Goal: Entertainment & Leisure: Consume media (video, audio)

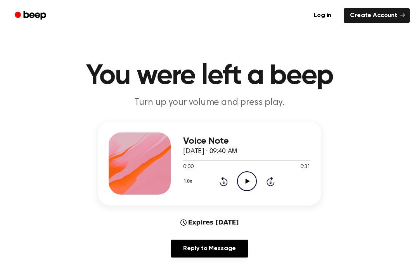
click at [142, 262] on div "Reply to Message" at bounding box center [209, 251] width 223 height 24
click at [151, 265] on main "You were left a beep Turn up your volume and press play. Voice Note [DATE] · 09…" at bounding box center [209, 250] width 419 height 500
click at [244, 183] on icon "Play Audio" at bounding box center [247, 181] width 20 height 20
click at [278, 162] on div at bounding box center [246, 160] width 127 height 6
click at [270, 186] on icon at bounding box center [270, 180] width 8 height 9
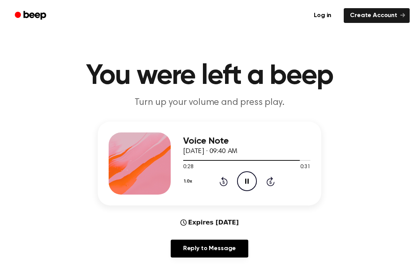
click at [269, 185] on icon at bounding box center [270, 180] width 8 height 9
click at [226, 185] on icon at bounding box center [223, 180] width 8 height 9
click at [230, 189] on div "1.0x Rewind 5 seconds Play Audio Skip 5 seconds" at bounding box center [246, 181] width 127 height 20
click at [224, 185] on icon "Rewind 5 seconds" at bounding box center [223, 181] width 9 height 10
click at [247, 183] on icon "Play Audio" at bounding box center [247, 181] width 20 height 20
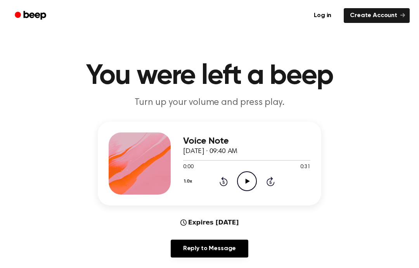
click at [221, 182] on icon "Rewind 5 seconds" at bounding box center [223, 181] width 9 height 10
click at [253, 184] on icon "Play Audio" at bounding box center [247, 181] width 20 height 20
click at [248, 180] on icon at bounding box center [246, 180] width 3 height 5
click at [238, 185] on icon "Play Audio" at bounding box center [247, 181] width 20 height 20
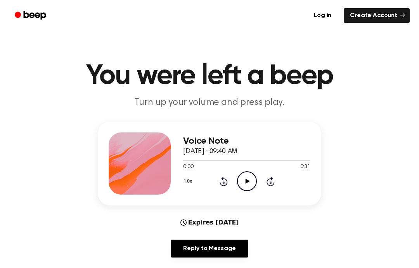
click at [254, 192] on div "Voice Note [DATE] · 09:40 AM 0:00 0:31 Your browser does not support the [objec…" at bounding box center [246, 163] width 127 height 62
click at [252, 172] on icon "Play Audio" at bounding box center [247, 181] width 20 height 20
click at [251, 190] on circle at bounding box center [246, 180] width 19 height 19
click at [251, 176] on icon "Play Audio" at bounding box center [247, 181] width 20 height 20
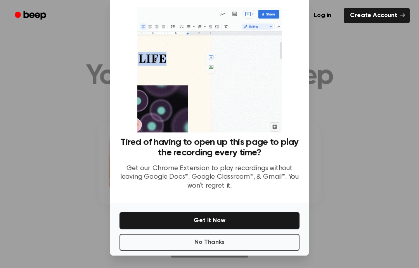
scroll to position [31, 0]
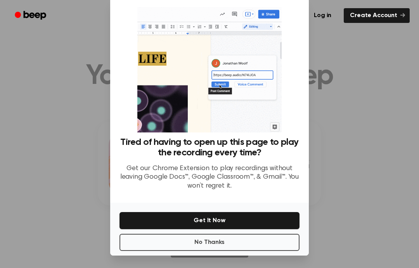
click at [261, 233] on button "No Thanks" at bounding box center [209, 241] width 180 height 17
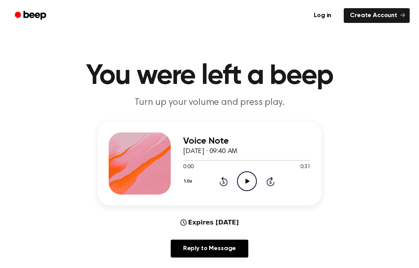
click at [252, 183] on icon "Play Audio" at bounding box center [247, 181] width 20 height 20
click at [245, 177] on icon "Play Audio" at bounding box center [247, 181] width 20 height 20
click at [251, 180] on icon "Play Audio" at bounding box center [247, 181] width 20 height 20
click at [154, 162] on div at bounding box center [140, 163] width 62 height 62
click at [271, 183] on icon at bounding box center [270, 181] width 2 height 3
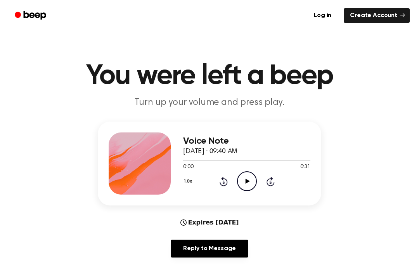
click at [273, 182] on icon at bounding box center [270, 180] width 8 height 9
click at [273, 181] on icon "Skip 5 seconds" at bounding box center [270, 181] width 9 height 10
click at [274, 181] on icon "Skip 5 seconds" at bounding box center [270, 181] width 9 height 10
click at [275, 181] on div "1.0x Rewind 5 seconds Play Audio Skip 5 seconds" at bounding box center [246, 181] width 127 height 20
click at [242, 185] on icon "Play Audio" at bounding box center [247, 181] width 20 height 20
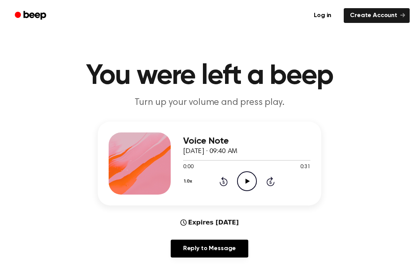
click at [264, 181] on div "1.0x Rewind 5 seconds Play Audio Skip 5 seconds" at bounding box center [246, 181] width 127 height 20
click at [243, 181] on icon "Play Audio" at bounding box center [247, 181] width 20 height 20
click at [274, 183] on icon at bounding box center [270, 180] width 8 height 9
click at [247, 176] on icon "Play Audio" at bounding box center [247, 181] width 20 height 20
